Goal: Navigation & Orientation: Go to known website

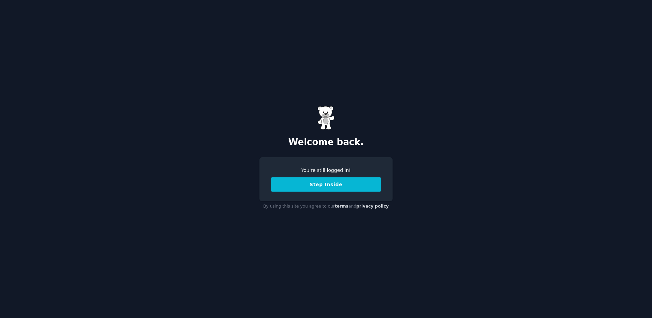
click at [329, 189] on button "Step Inside" at bounding box center [325, 184] width 109 height 14
